Goal: Information Seeking & Learning: Learn about a topic

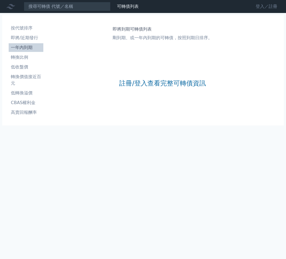
click at [262, 7] on link "登入／註冊" at bounding box center [266, 6] width 30 height 9
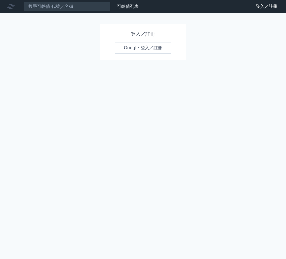
click at [130, 49] on link "Google 登入／註冊" at bounding box center [143, 47] width 56 height 11
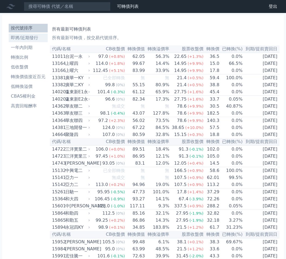
click at [34, 37] on li "即將/近期發行" at bounding box center [28, 38] width 39 height 6
